Goal: Find specific page/section

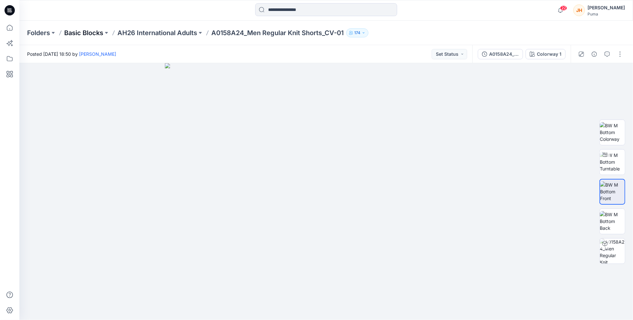
click at [93, 33] on p "Basic Blocks" at bounding box center [83, 32] width 39 height 9
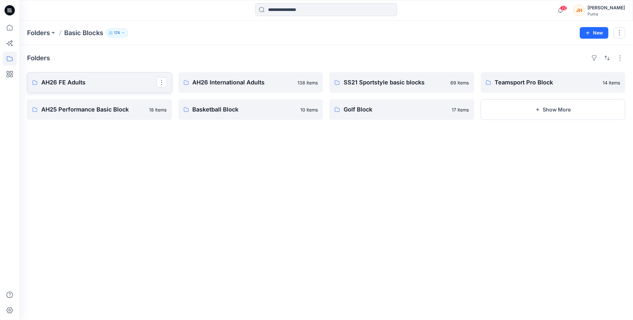
click at [83, 84] on p "AH26 FE Adults" at bounding box center [98, 82] width 115 height 9
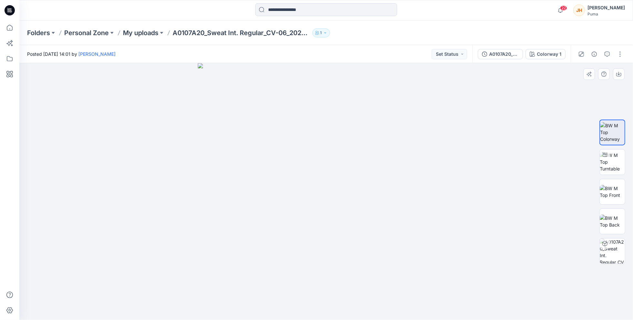
drag, startPoint x: 381, startPoint y: 197, endPoint x: 365, endPoint y: 200, distance: 16.7
click at [365, 200] on div at bounding box center [326, 191] width 614 height 257
click at [617, 161] on img at bounding box center [612, 162] width 25 height 20
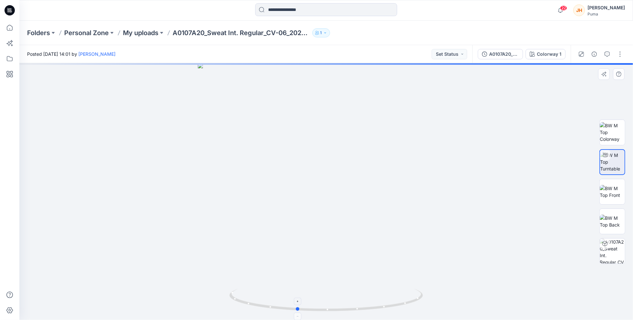
drag, startPoint x: 320, startPoint y: 309, endPoint x: 290, endPoint y: 307, distance: 29.7
click at [290, 307] on icon at bounding box center [326, 301] width 195 height 24
drag, startPoint x: 334, startPoint y: 309, endPoint x: 309, endPoint y: 310, distance: 24.2
click at [309, 310] on icon at bounding box center [326, 301] width 195 height 24
drag, startPoint x: 340, startPoint y: 128, endPoint x: 351, endPoint y: 222, distance: 94.2
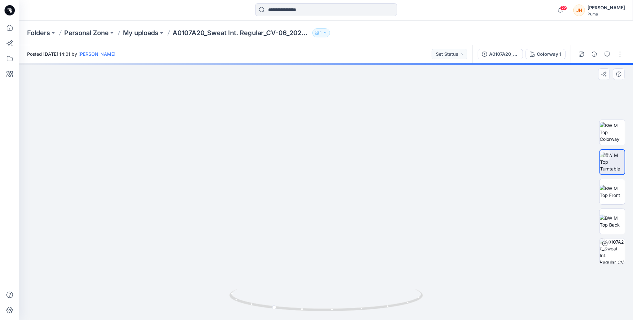
click at [351, 222] on img at bounding box center [337, 75] width 913 height 492
drag, startPoint x: 355, startPoint y: 170, endPoint x: 362, endPoint y: 210, distance: 40.6
click at [362, 210] on img at bounding box center [344, 95] width 913 height 452
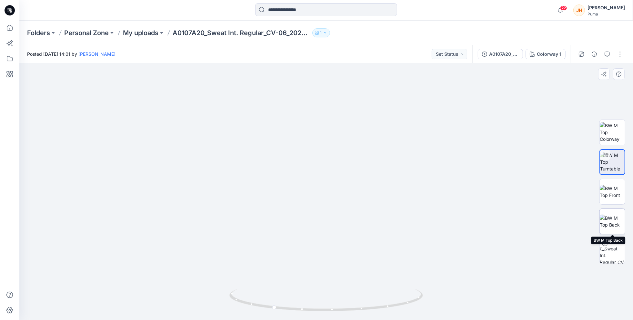
click at [619, 219] on img at bounding box center [612, 222] width 25 height 14
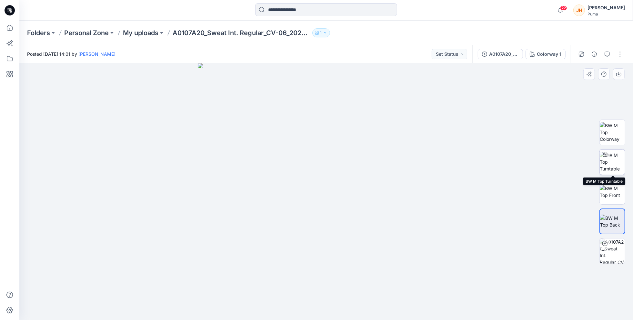
click at [614, 160] on img at bounding box center [612, 162] width 25 height 20
drag, startPoint x: 340, startPoint y: 310, endPoint x: 298, endPoint y: 310, distance: 42.6
click at [298, 310] on icon at bounding box center [326, 301] width 195 height 24
drag, startPoint x: 338, startPoint y: 194, endPoint x: 347, endPoint y: 222, distance: 29.4
click at [347, 222] on img at bounding box center [326, 163] width 436 height 314
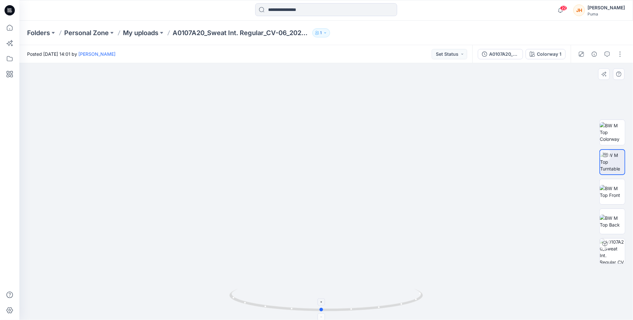
drag, startPoint x: 316, startPoint y: 312, endPoint x: 354, endPoint y: 309, distance: 37.8
click at [354, 309] on icon at bounding box center [326, 301] width 195 height 24
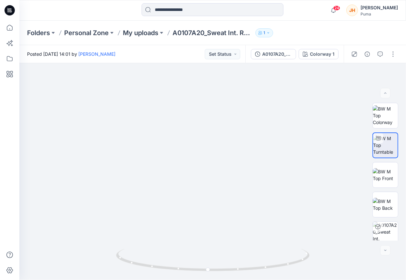
click at [317, 19] on div "24 Notifications Your style A0107A20_Sweat Int. Regular_CV-06_20250918 is ready…" at bounding box center [212, 10] width 387 height 21
click at [318, 18] on div "24 Notifications Your style A0107A20_Sweat Int. Regular_CV-06_20250918 is ready…" at bounding box center [212, 10] width 387 height 21
